Goal: Navigation & Orientation: Find specific page/section

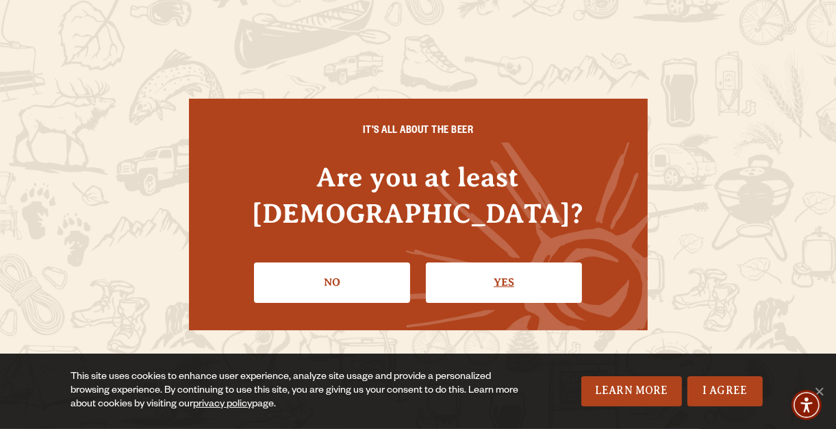
click at [444, 264] on link "Yes" at bounding box center [504, 282] width 156 height 40
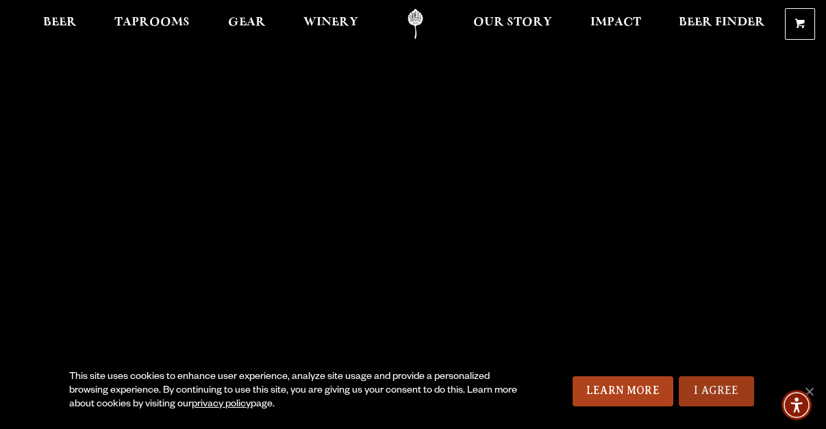
click at [699, 387] on link "I Agree" at bounding box center [716, 391] width 75 height 30
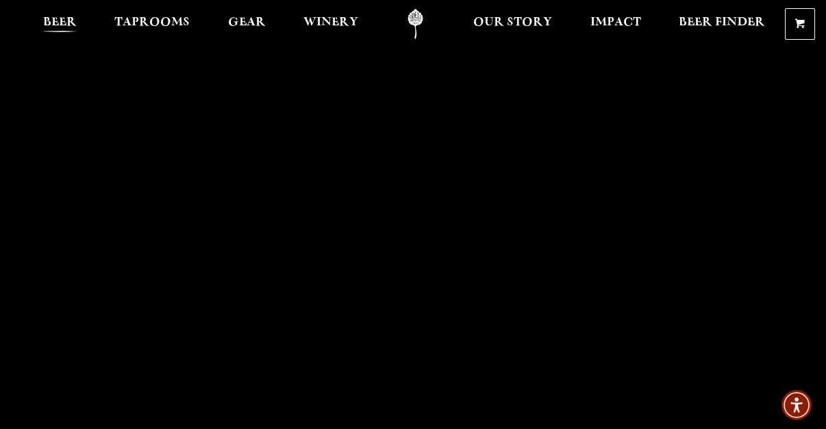
click at [72, 23] on span "Beer" at bounding box center [60, 22] width 34 height 11
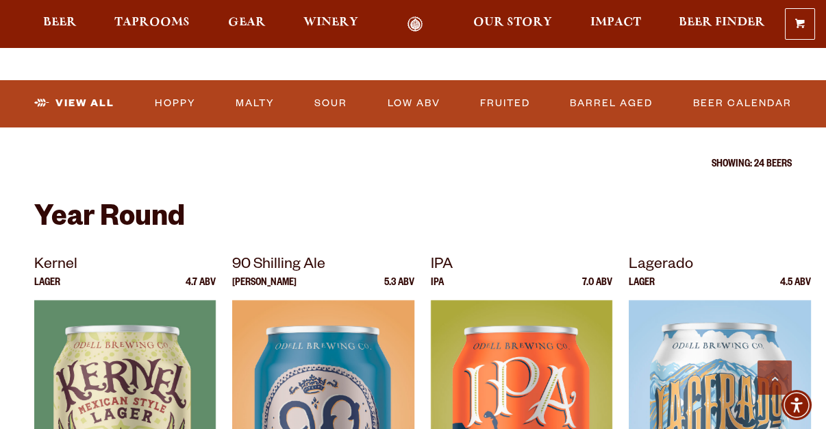
scroll to position [448, 0]
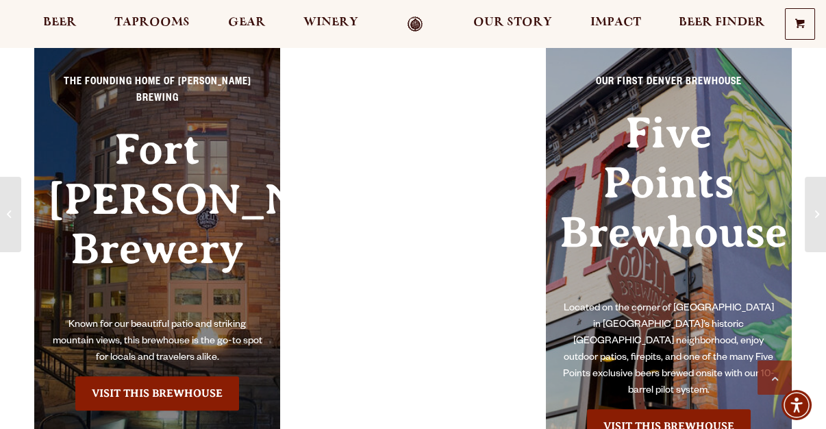
scroll to position [1495, 0]
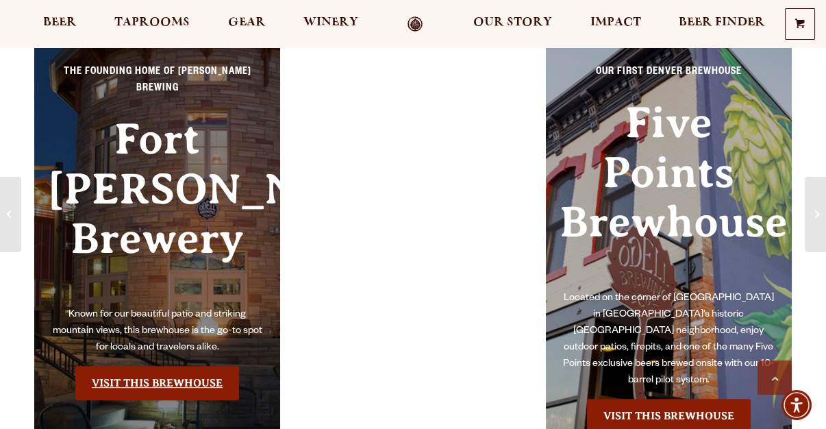
click at [166, 374] on link "Visit this Brewhouse" at bounding box center [157, 383] width 164 height 34
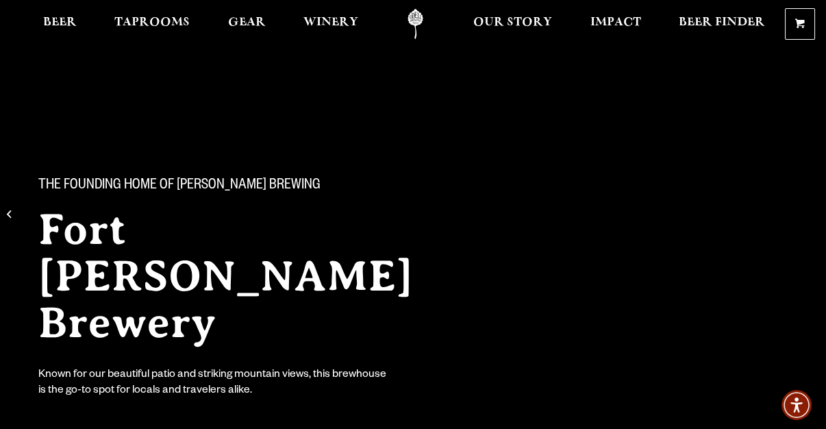
click at [598, 143] on div "The Founding Home of [PERSON_NAME] Brewing [GEOGRAPHIC_DATA][PERSON_NAME] Known…" at bounding box center [413, 278] width 826 height 288
click at [59, 20] on span "Beer" at bounding box center [60, 22] width 34 height 11
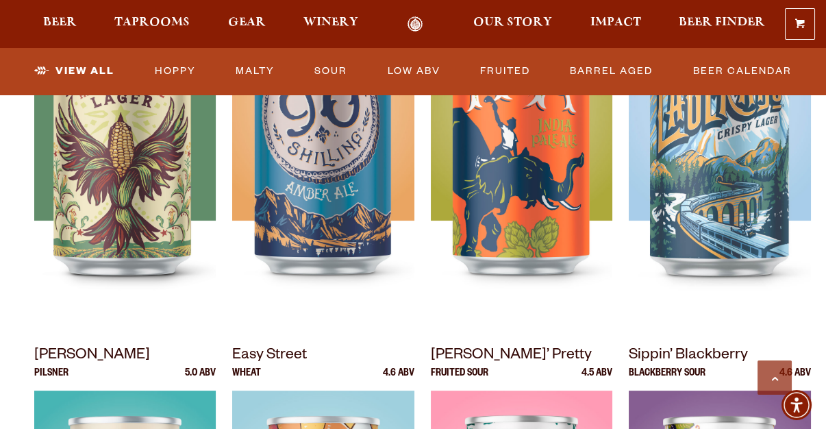
scroll to position [375, 0]
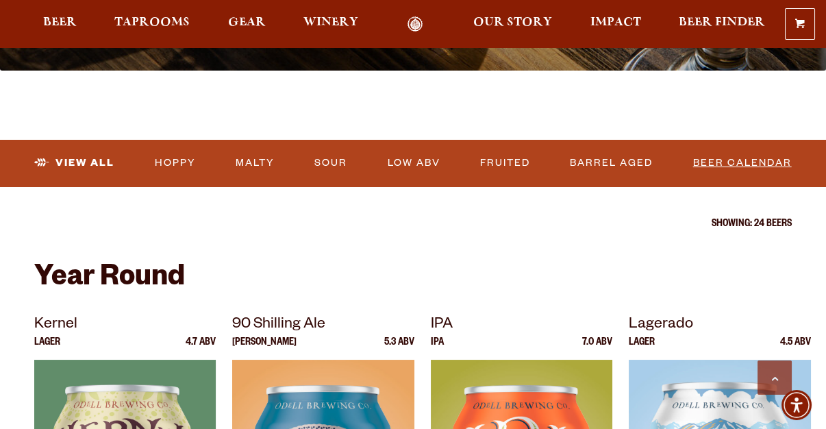
click at [735, 161] on link "Beer Calendar" at bounding box center [742, 162] width 110 height 31
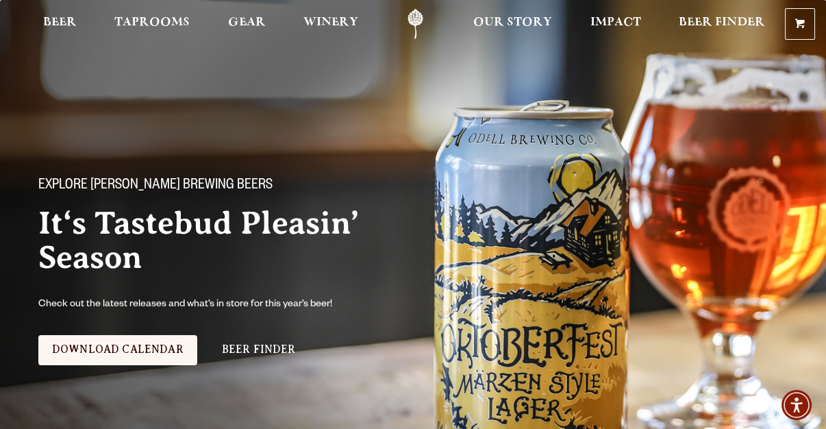
scroll to position [375, 0]
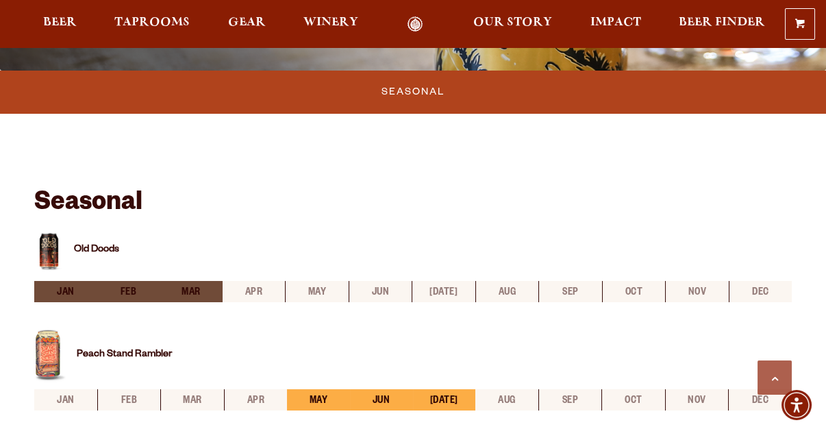
click at [570, 294] on li "sep" at bounding box center [569, 291] width 63 height 21
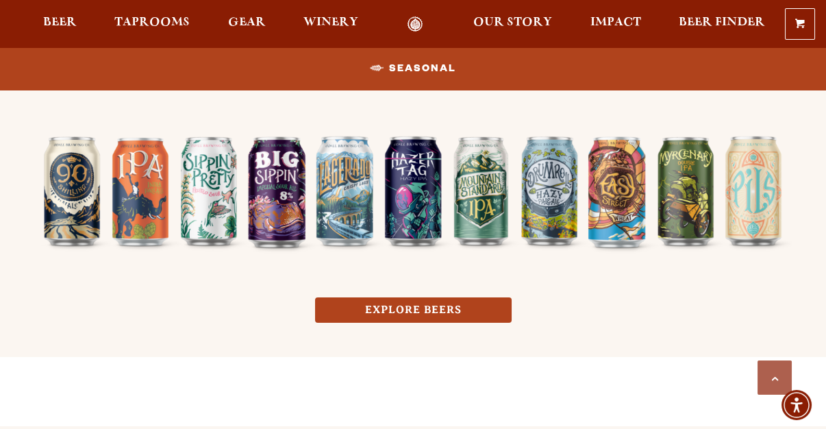
scroll to position [1499, 0]
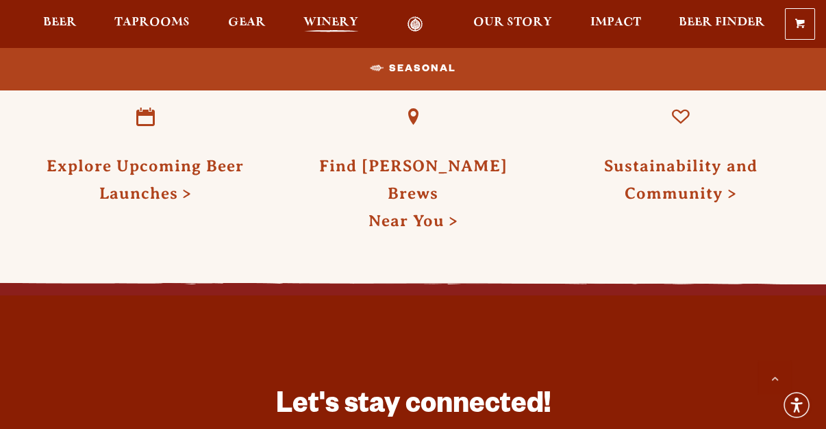
click at [325, 20] on span "Winery" at bounding box center [330, 22] width 55 height 11
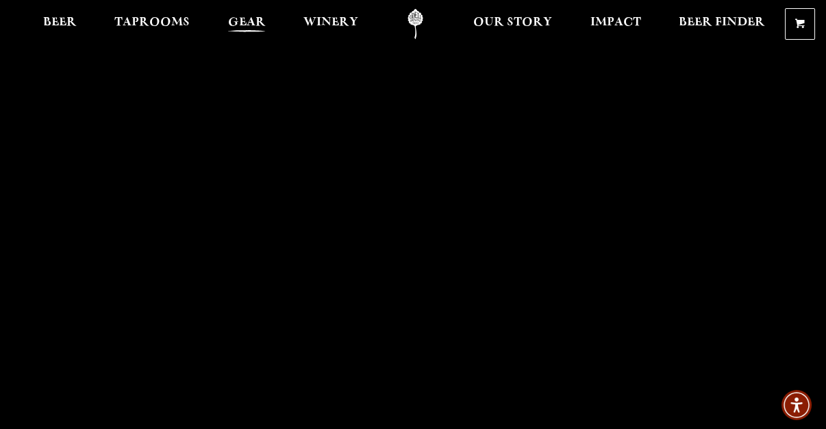
click at [243, 23] on span "Gear" at bounding box center [247, 22] width 38 height 11
